Goal: Task Accomplishment & Management: Complete application form

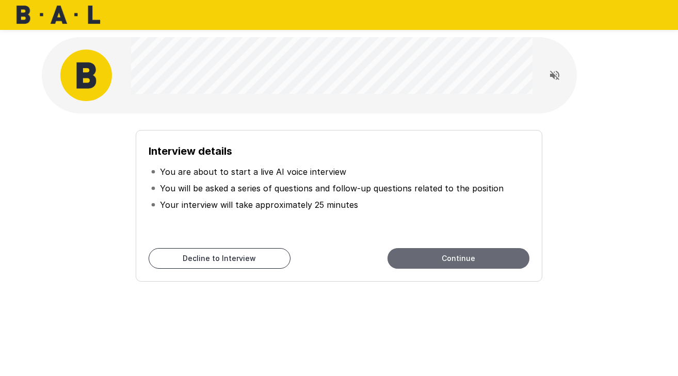
click at [423, 254] on button "Continue" at bounding box center [458, 258] width 142 height 21
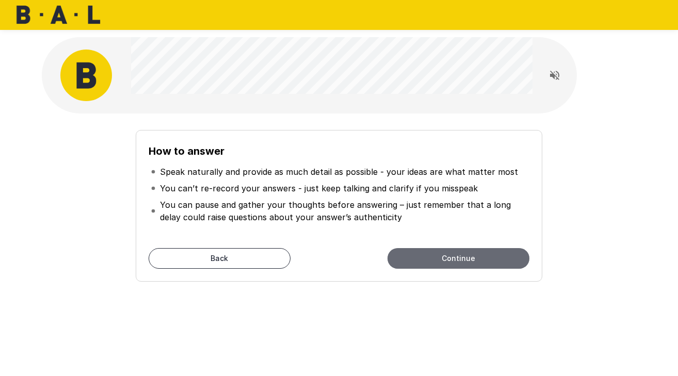
click at [456, 258] on button "Continue" at bounding box center [458, 258] width 142 height 21
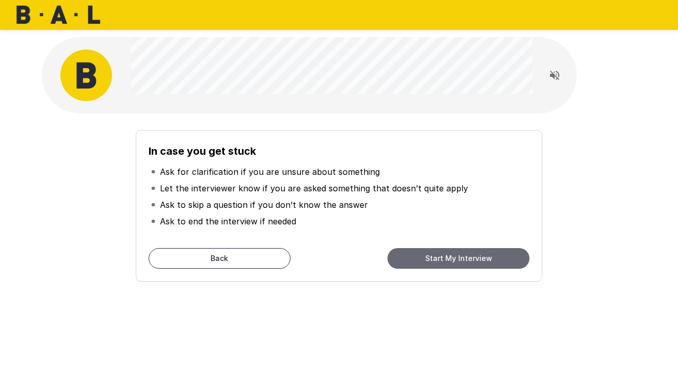
click at [456, 258] on button "Start My Interview" at bounding box center [458, 258] width 142 height 21
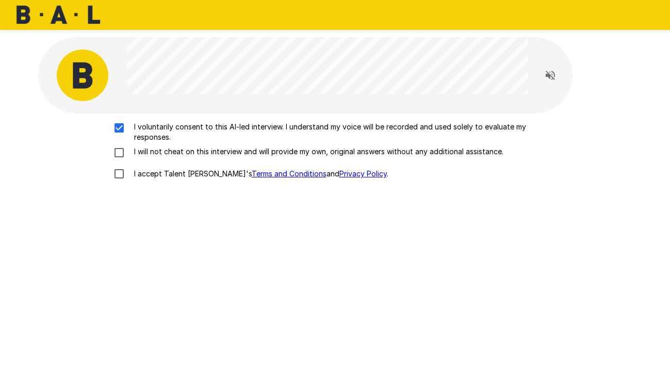
click at [119, 159] on div "I voluntarily consent to this AI-led interview. I understand my voice will be r…" at bounding box center [335, 153] width 586 height 63
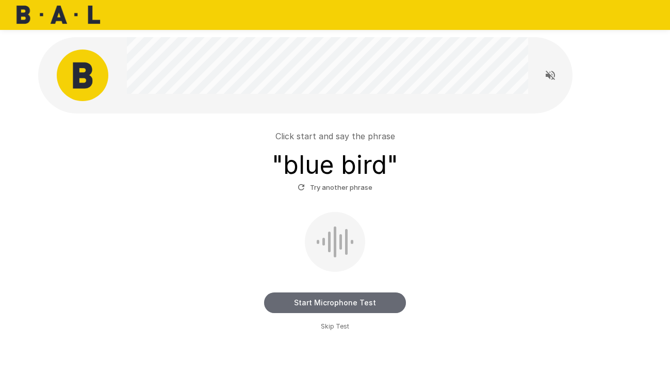
click at [309, 307] on button "Start Microphone Test" at bounding box center [335, 303] width 142 height 21
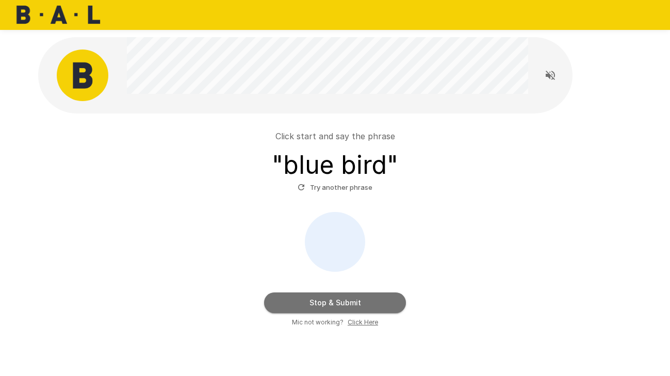
click at [309, 307] on button "Stop & Submit" at bounding box center [335, 303] width 142 height 21
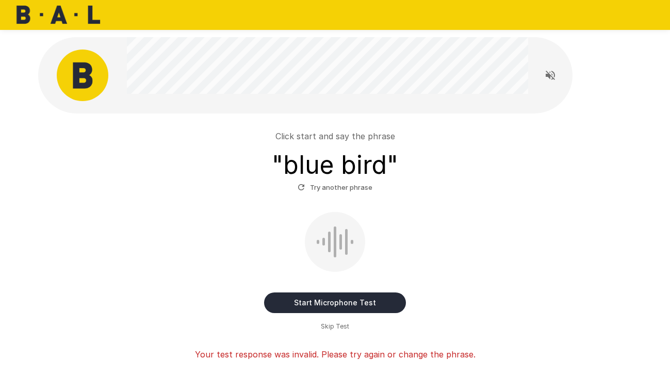
click at [299, 306] on button "Start Microphone Test" at bounding box center [335, 303] width 142 height 21
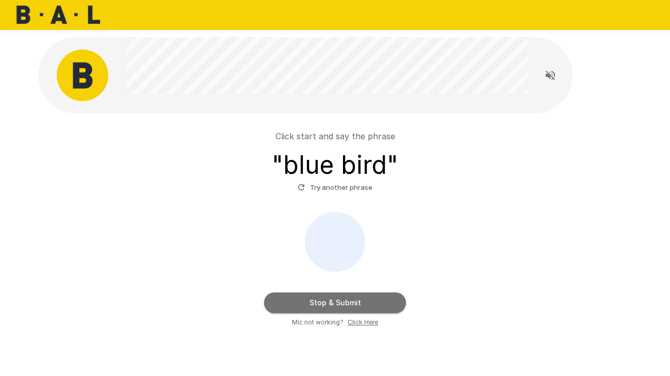
click at [299, 305] on button "Stop & Submit" at bounding box center [335, 303] width 142 height 21
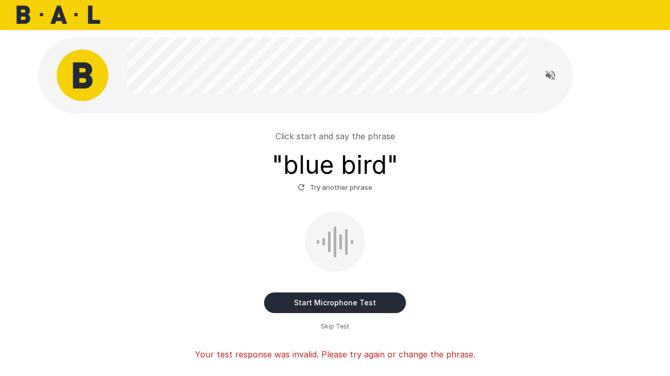
click at [338, 304] on button "Start Microphone Test" at bounding box center [335, 303] width 142 height 21
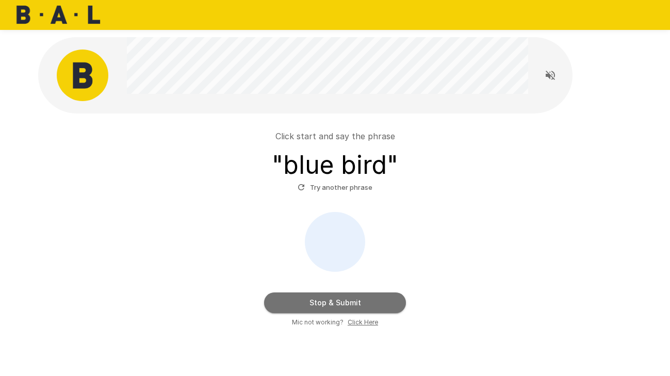
click at [338, 304] on button "Stop & Submit" at bounding box center [335, 303] width 142 height 21
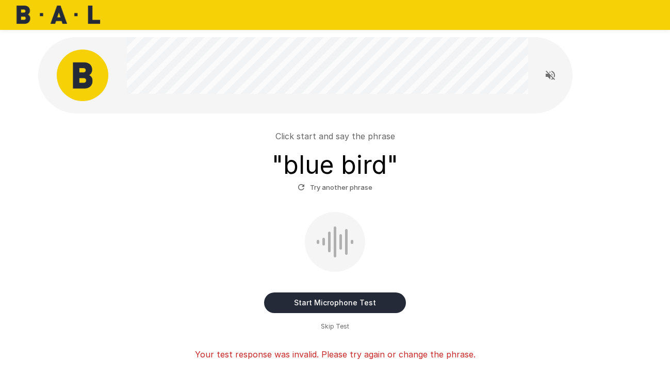
click at [514, 258] on div "Start Microphone Test Skip Test" at bounding box center [335, 272] width 586 height 120
click at [343, 304] on button "Start Microphone Test" at bounding box center [335, 303] width 142 height 21
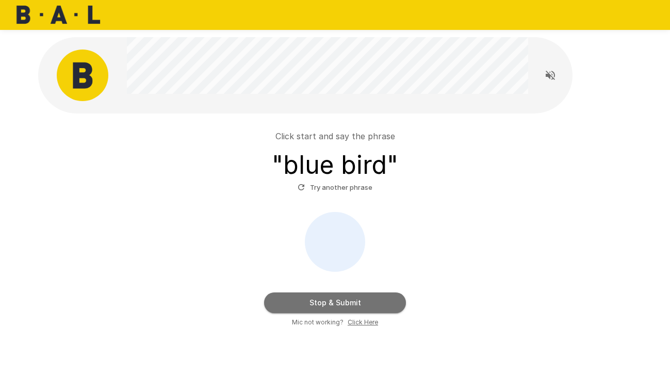
click at [343, 304] on button "Stop & Submit" at bounding box center [335, 303] width 142 height 21
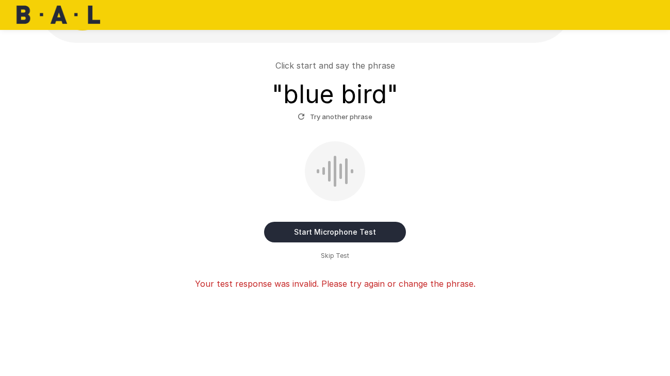
scroll to position [70, 0]
click at [334, 255] on span "Skip Test" at bounding box center [335, 256] width 28 height 10
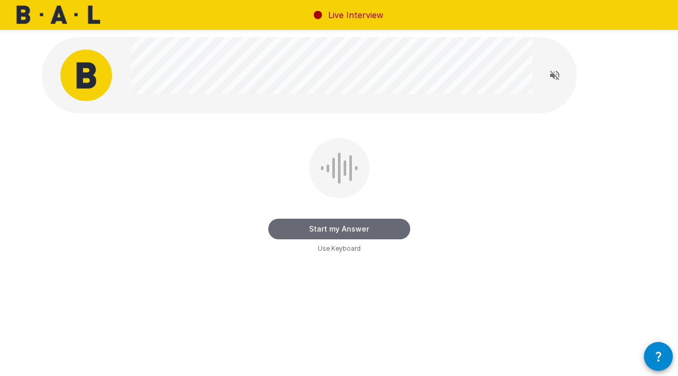
click at [339, 228] on button "Start my Answer" at bounding box center [339, 229] width 142 height 21
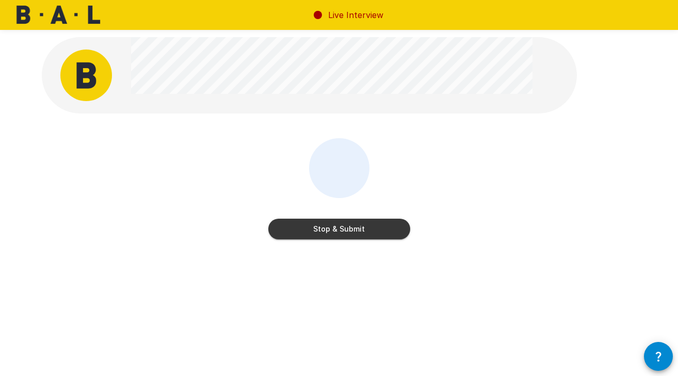
click at [339, 228] on button "Stop & Submit" at bounding box center [339, 229] width 142 height 21
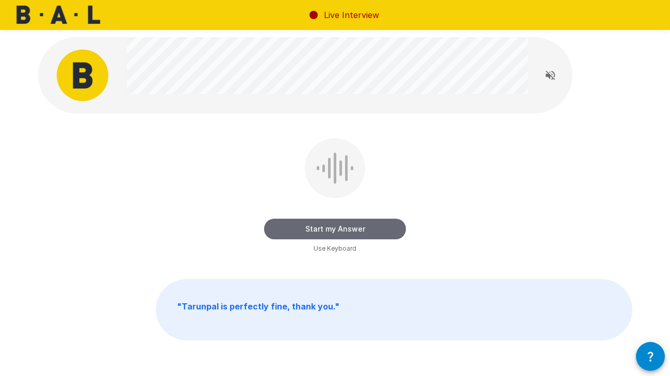
click at [335, 231] on button "Start my Answer" at bounding box center [335, 229] width 142 height 21
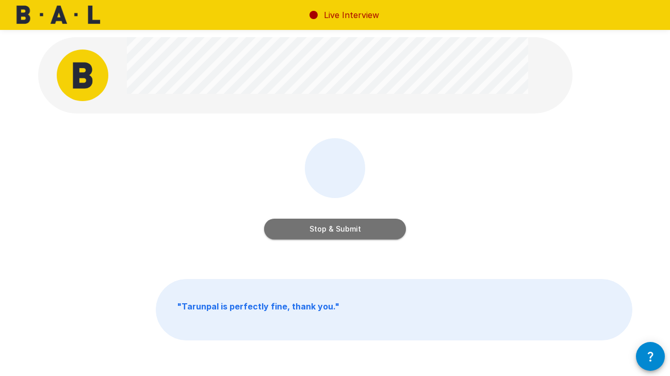
click at [335, 231] on button "Stop & Submit" at bounding box center [335, 229] width 142 height 21
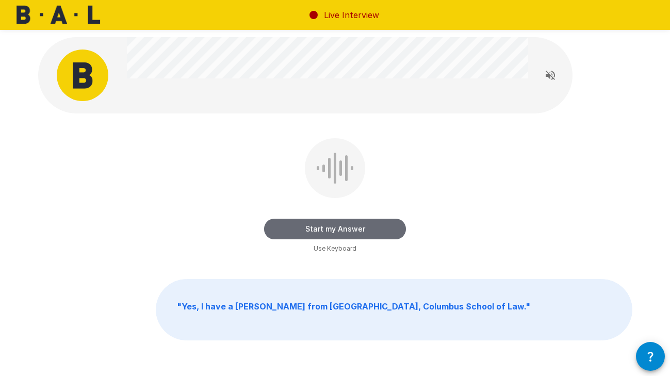
click at [338, 231] on button "Start my Answer" at bounding box center [335, 229] width 142 height 21
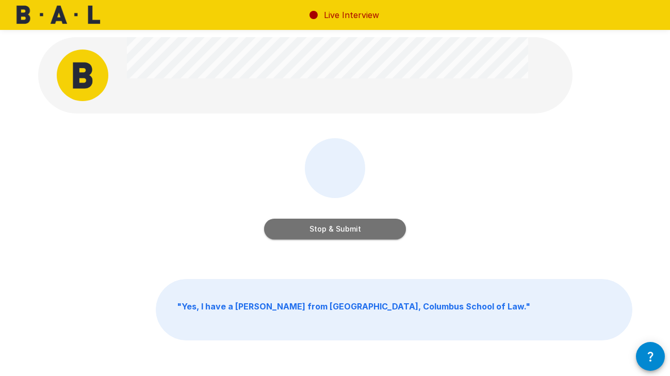
click at [338, 231] on button "Stop & Submit" at bounding box center [335, 229] width 142 height 21
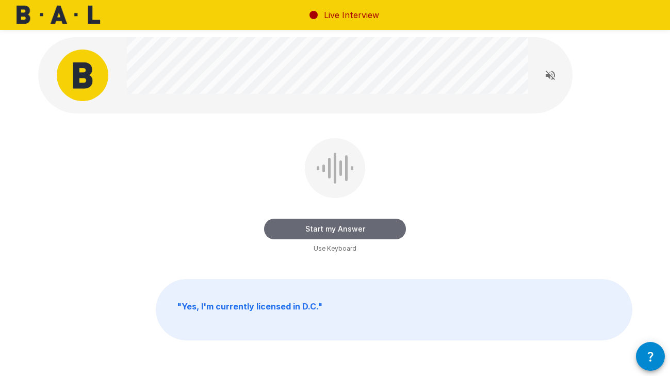
click at [336, 231] on button "Start my Answer" at bounding box center [335, 229] width 142 height 21
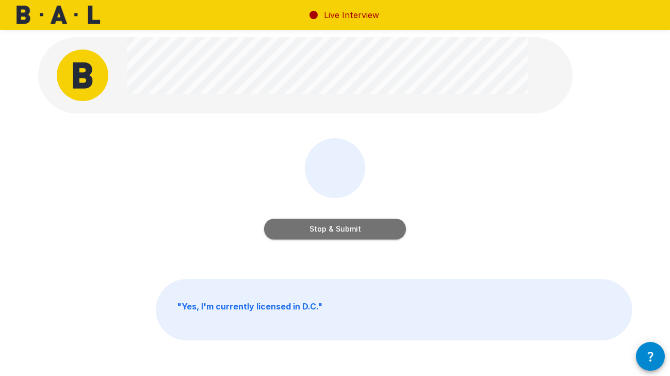
click at [336, 231] on button "Stop & Submit" at bounding box center [335, 229] width 142 height 21
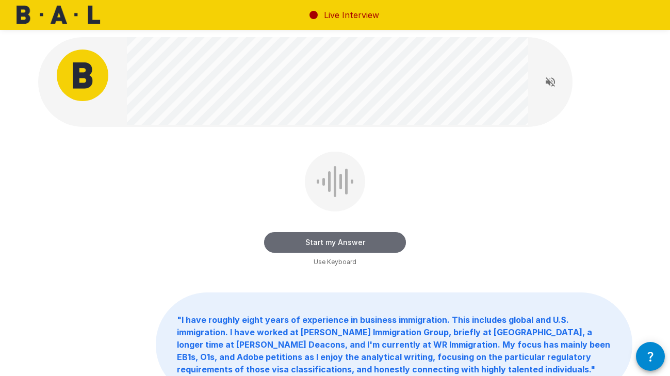
click at [336, 236] on button "Start my Answer" at bounding box center [335, 242] width 142 height 21
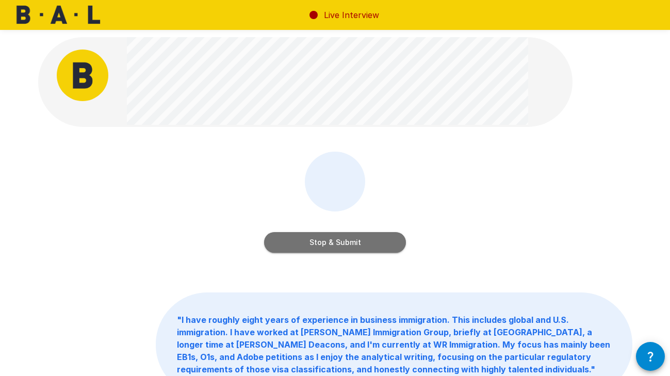
click at [337, 239] on button "Stop & Submit" at bounding box center [335, 242] width 142 height 21
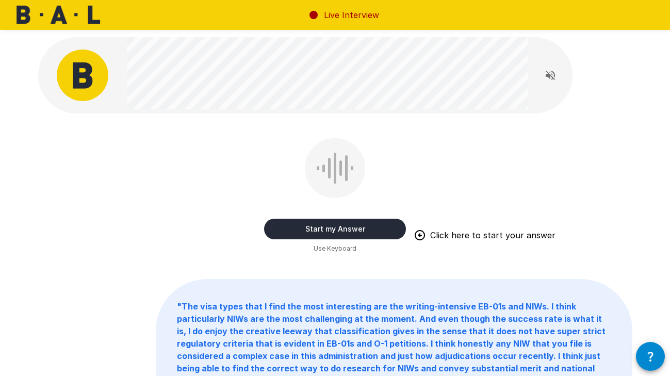
click at [349, 236] on button "Start my Answer" at bounding box center [335, 229] width 142 height 21
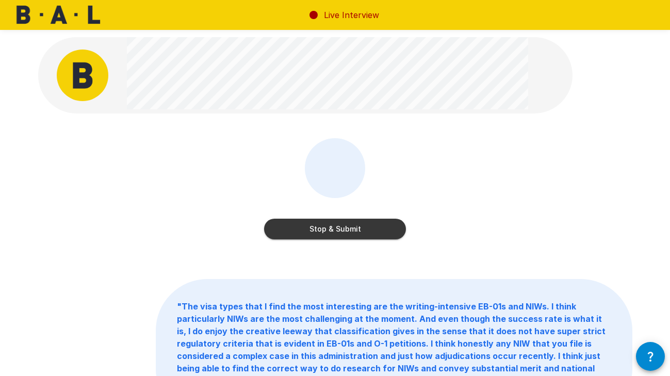
click at [349, 235] on button "Stop & Submit" at bounding box center [335, 229] width 142 height 21
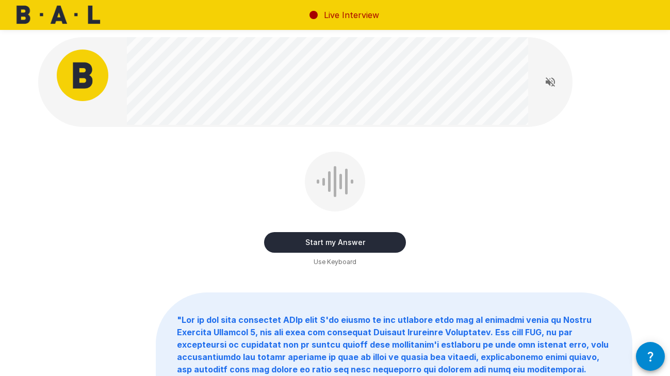
click at [349, 240] on button "Start my Answer" at bounding box center [335, 242] width 142 height 21
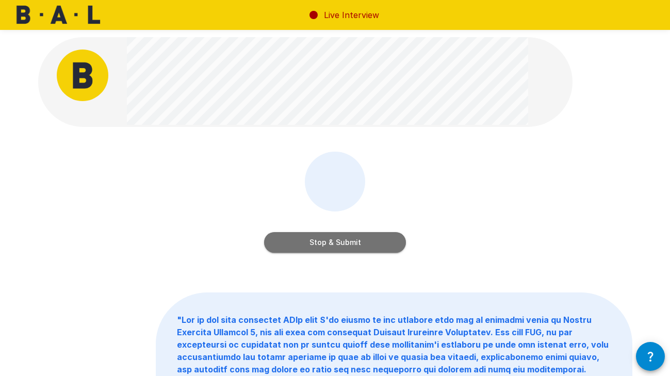
click at [349, 240] on button "Stop & Submit" at bounding box center [335, 242] width 142 height 21
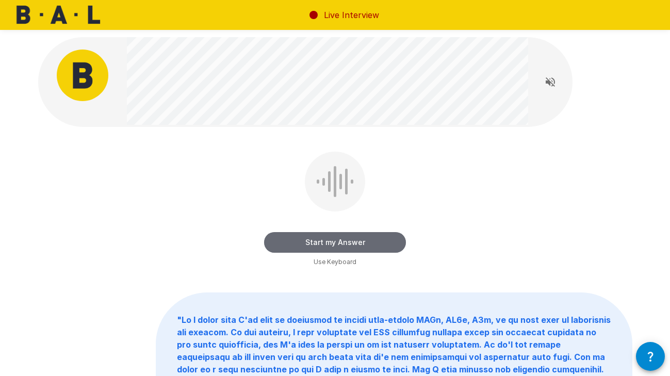
click at [358, 249] on button "Start my Answer" at bounding box center [335, 242] width 142 height 21
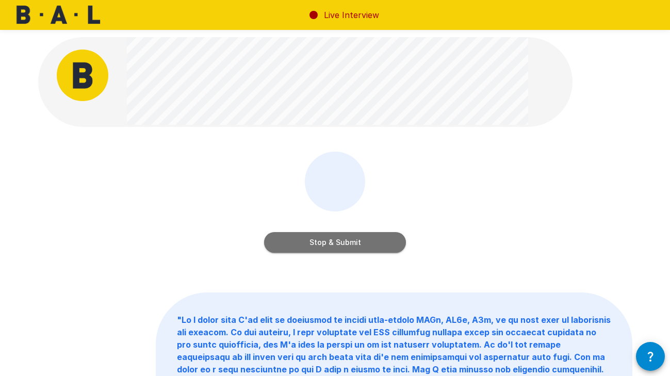
click at [358, 249] on button "Stop & Submit" at bounding box center [335, 242] width 142 height 21
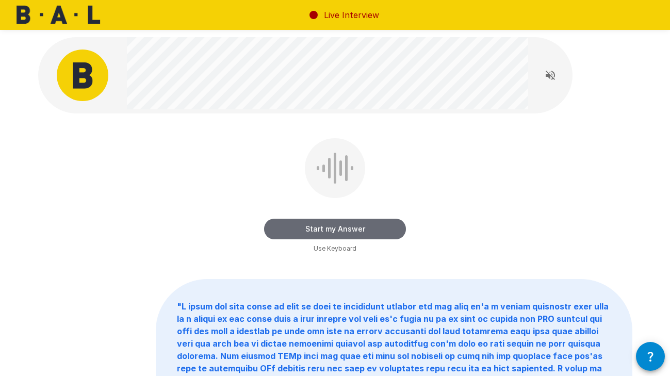
click at [347, 230] on button "Start my Answer" at bounding box center [335, 229] width 142 height 21
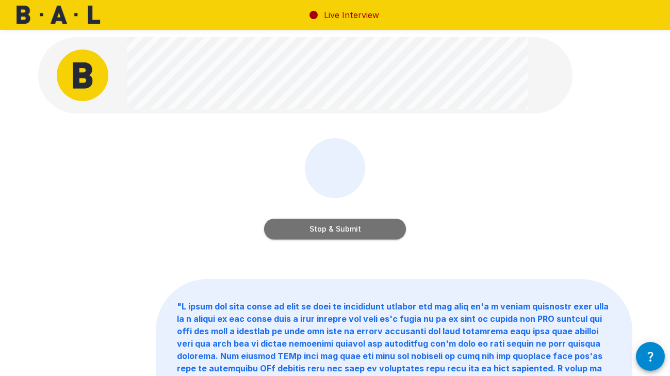
click at [347, 230] on button "Stop & Submit" at bounding box center [335, 229] width 142 height 21
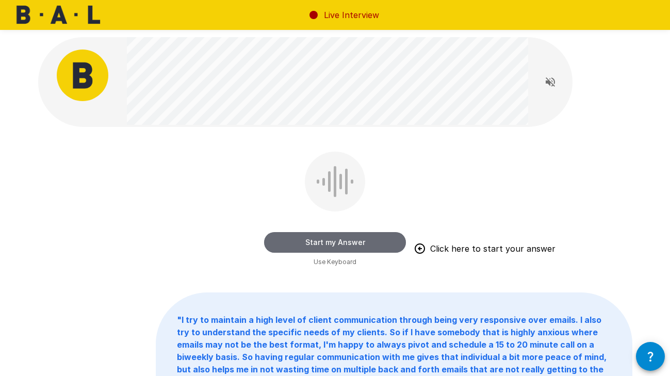
click at [349, 236] on button "Start my Answer" at bounding box center [335, 242] width 142 height 21
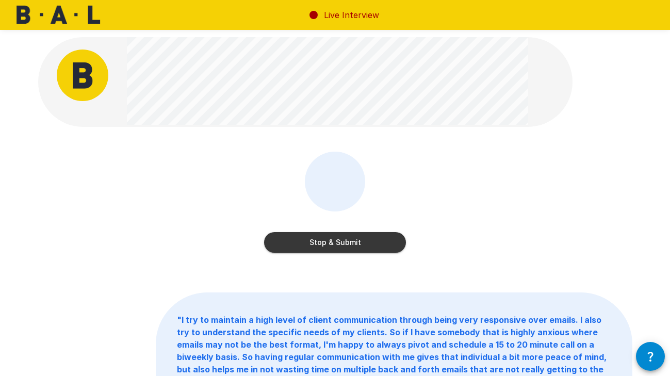
click at [349, 237] on button "Stop & Submit" at bounding box center [335, 242] width 142 height 21
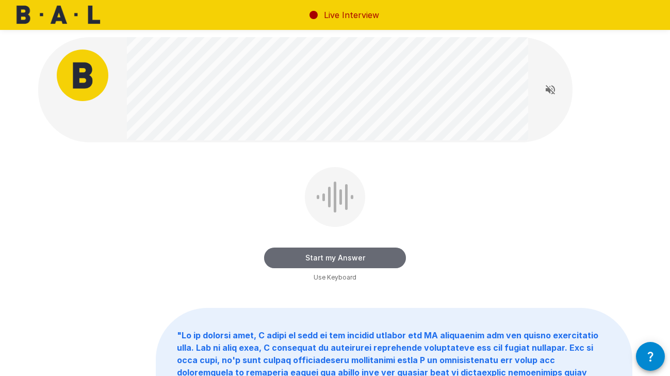
click at [324, 253] on button "Start my Answer" at bounding box center [335, 258] width 142 height 21
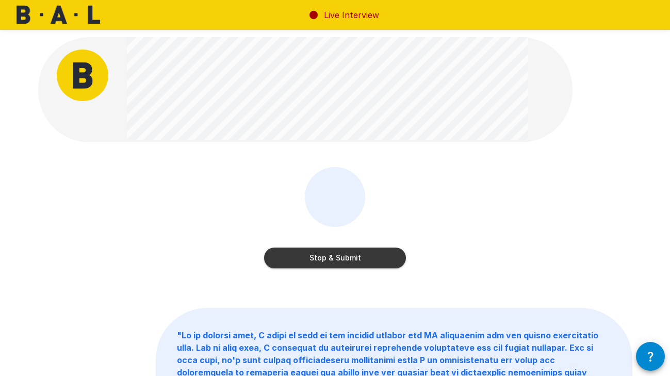
click at [324, 255] on button "Stop & Submit" at bounding box center [335, 258] width 142 height 21
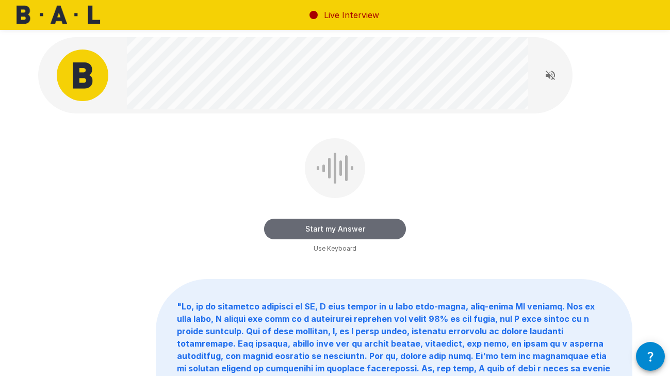
click at [327, 236] on button "Start my Answer" at bounding box center [335, 229] width 142 height 21
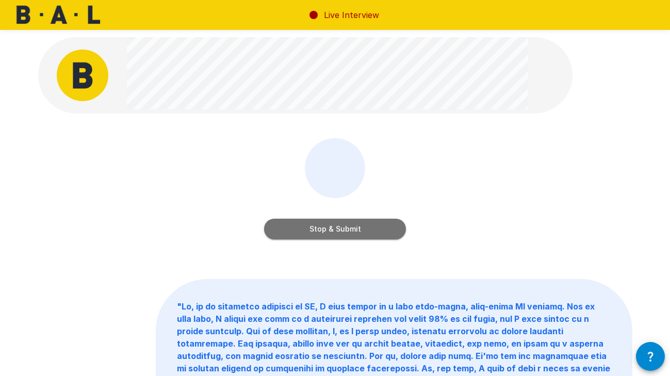
click at [325, 233] on button "Stop & Submit" at bounding box center [335, 229] width 142 height 21
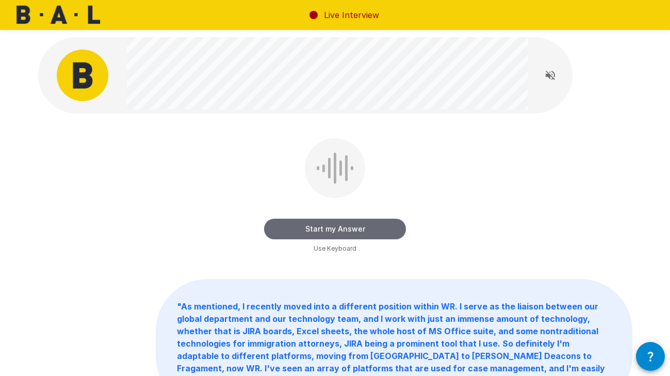
click at [328, 230] on button "Start my Answer" at bounding box center [335, 229] width 142 height 21
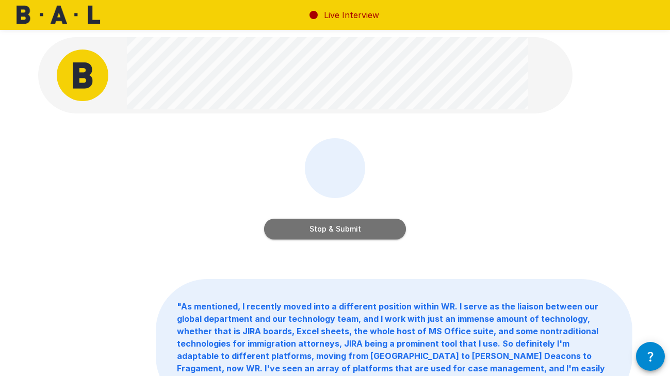
click at [328, 230] on button "Stop & Submit" at bounding box center [335, 229] width 142 height 21
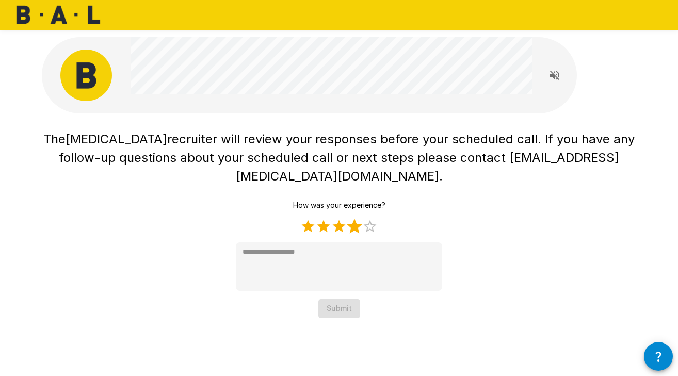
click at [348, 219] on label "4 Stars" at bounding box center [354, 226] width 15 height 15
type textarea "*"
click at [351, 299] on button "Submit" at bounding box center [339, 308] width 42 height 19
